Goal: Task Accomplishment & Management: Use online tool/utility

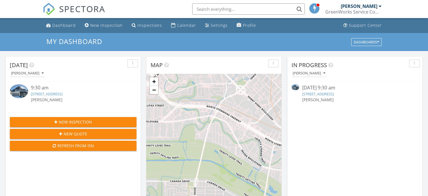
scroll to position [3, 3]
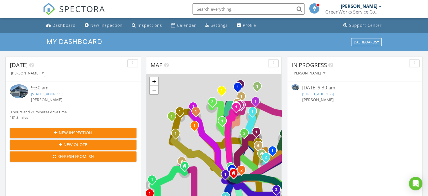
click at [62, 94] on link "109 Bell Chime Dr, Liberty Hill, TX 78642" at bounding box center [47, 93] width 32 height 5
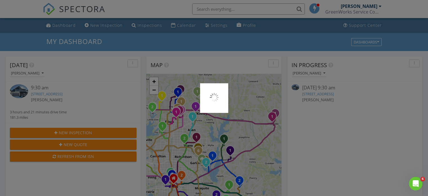
scroll to position [0, 0]
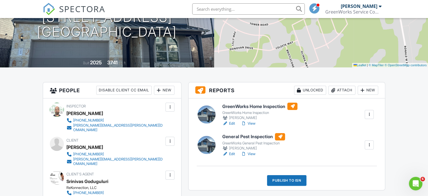
scroll to position [83, 0]
click at [256, 134] on h6 "General Pest Inspection" at bounding box center [253, 136] width 63 height 7
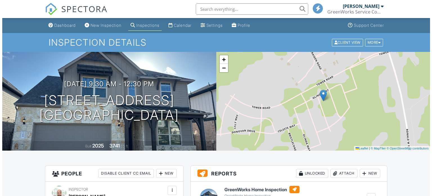
scroll to position [91, 0]
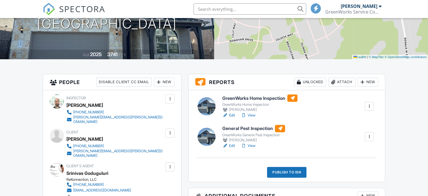
click at [285, 175] on div "Publish to ISN" at bounding box center [286, 172] width 39 height 11
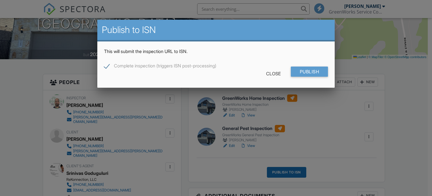
scroll to position [0, 0]
click at [312, 69] on input "Publish" at bounding box center [309, 71] width 37 height 10
